Goal: Obtain resource: Obtain resource

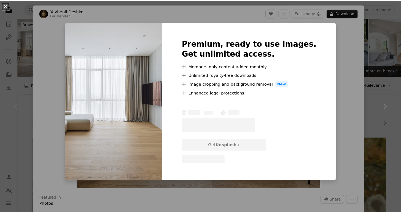
scroll to position [46, 0]
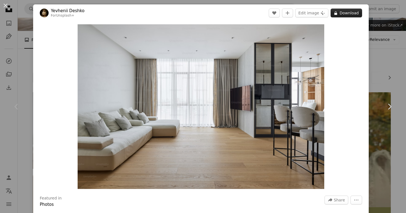
click at [344, 14] on button "A lock Download" at bounding box center [345, 13] width 31 height 9
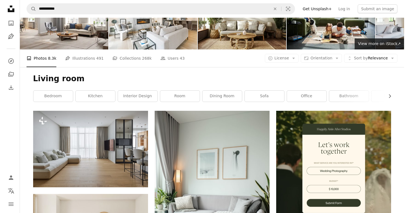
scroll to position [27, 0]
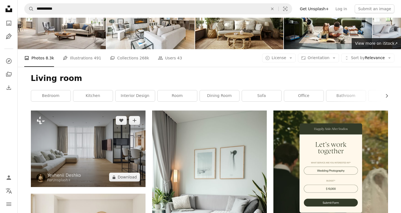
click at [103, 143] on img at bounding box center [88, 148] width 115 height 76
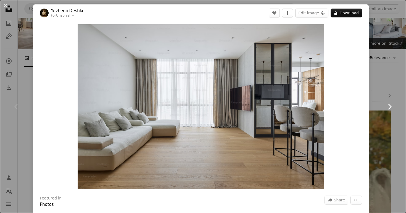
click at [377, 87] on link "Chevron right" at bounding box center [388, 106] width 33 height 53
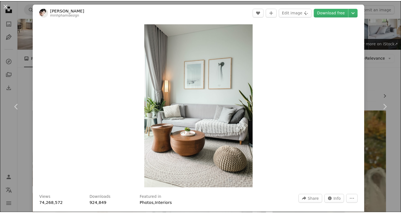
scroll to position [1, 0]
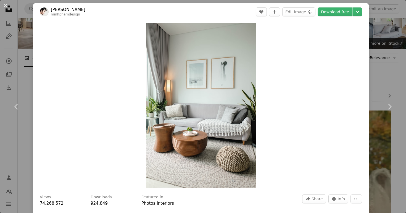
click at [39, 92] on div "Zoom in" at bounding box center [200, 105] width 335 height 170
click at [377, 57] on div "An X shape Chevron left Chevron right [PERSON_NAME] minhphamdesign A heart A pl…" at bounding box center [203, 106] width 406 height 213
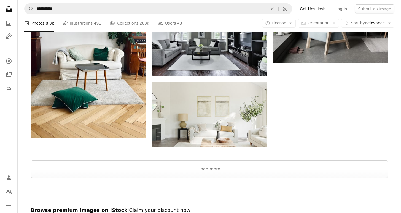
scroll to position [829, 0]
click at [224, 169] on button "Load more" at bounding box center [210, 169] width 358 height 18
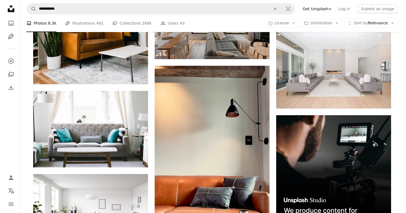
scroll to position [1735, 0]
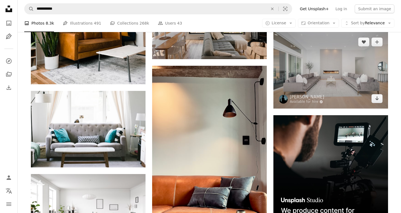
click at [330, 90] on img at bounding box center [331, 70] width 115 height 76
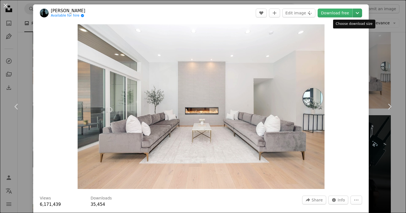
click at [353, 12] on icon "Chevron down" at bounding box center [357, 13] width 9 height 7
click at [343, 83] on dialog "An X shape Chevron left Chevron right [PERSON_NAME] Available for hire A checkm…" at bounding box center [203, 106] width 406 height 213
click at [353, 13] on icon "Chevron down" at bounding box center [357, 13] width 9 height 7
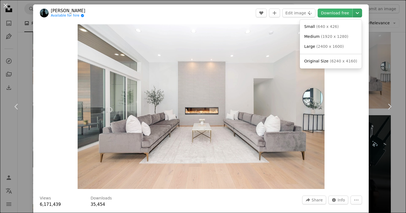
click at [353, 13] on icon "Chevron down" at bounding box center [357, 13] width 9 height 7
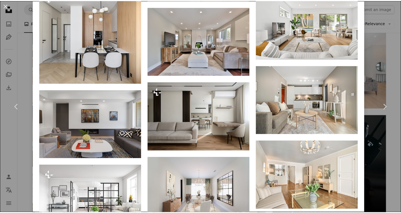
scroll to position [1403, 0]
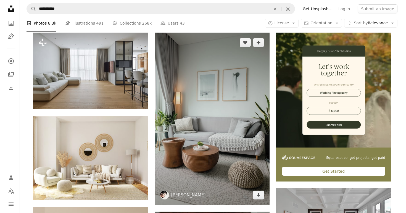
scroll to position [105, 0]
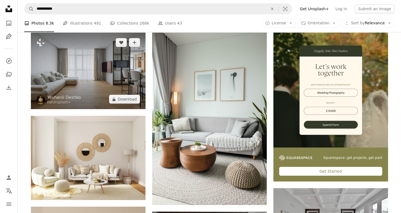
click at [97, 68] on img at bounding box center [88, 71] width 115 height 76
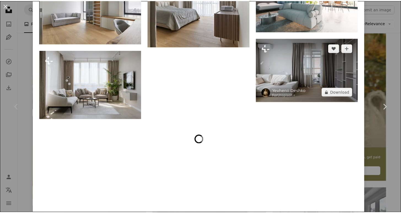
scroll to position [867, 0]
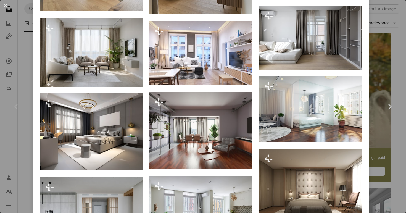
click at [374, 34] on div "An X shape Chevron left Chevron right Yevhenii Deshko For Unsplash+ A heart A p…" at bounding box center [203, 106] width 406 height 213
